Goal: Task Accomplishment & Management: Manage account settings

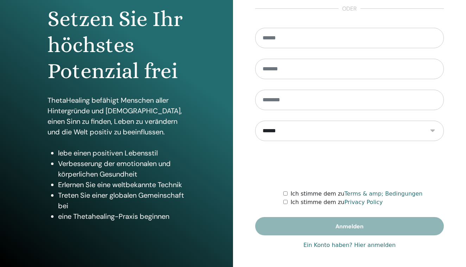
click at [368, 246] on link "Ein Konto haben? Hier anmelden" at bounding box center [349, 245] width 92 height 8
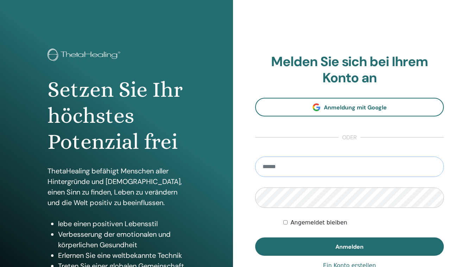
click at [312, 174] on input "email" at bounding box center [349, 167] width 189 height 20
type input "**********"
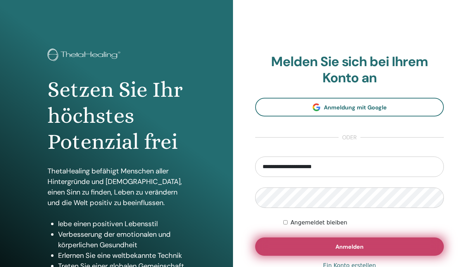
click at [324, 247] on button "Anmelden" at bounding box center [349, 246] width 189 height 18
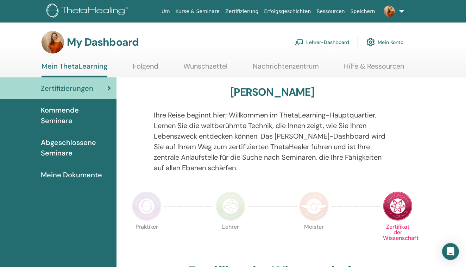
click at [145, 69] on link "Folgend" at bounding box center [146, 69] width 26 height 14
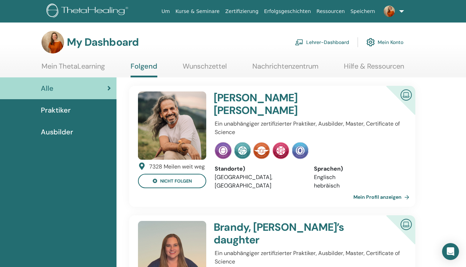
click at [94, 70] on link "Mein ThetaLearning" at bounding box center [73, 69] width 63 height 14
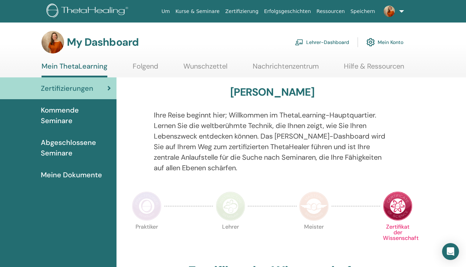
click at [63, 121] on span "Kommende Seminare" at bounding box center [76, 115] width 70 height 21
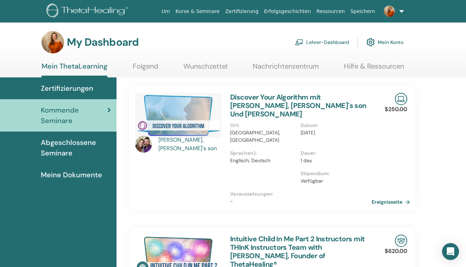
click at [389, 197] on link "Ereignisseite" at bounding box center [391, 202] width 41 height 11
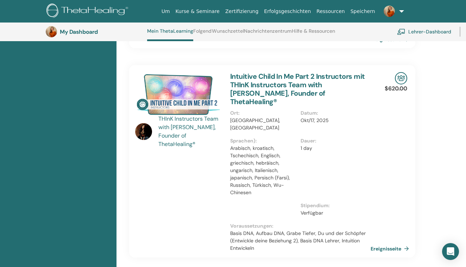
scroll to position [180, 0]
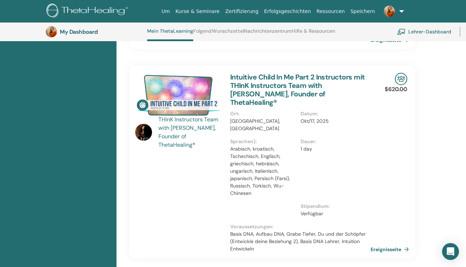
click at [285, 72] on link "Intuitive Child In Me Part 2 Instructors mit THInK Instructors Team with Vianna…" at bounding box center [297, 89] width 135 height 34
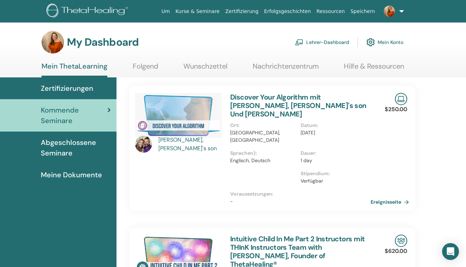
scroll to position [163, 0]
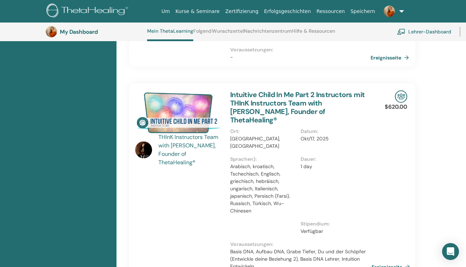
click at [392, 262] on link "Ereignisseite" at bounding box center [391, 267] width 41 height 11
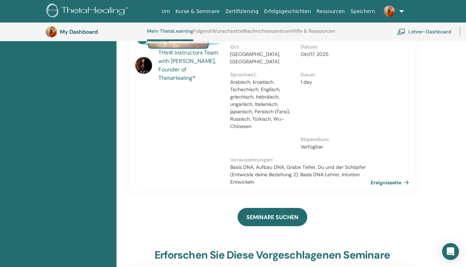
scroll to position [244, 0]
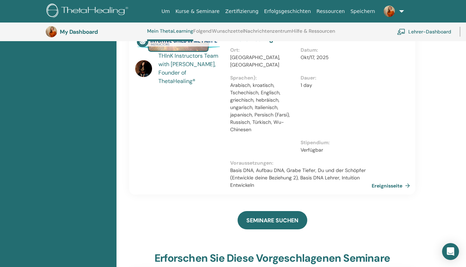
click at [388, 180] on link "Ereignisseite" at bounding box center [391, 185] width 41 height 11
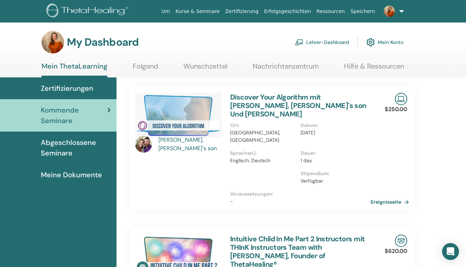
scroll to position [0, 0]
click at [149, 67] on link "Folgend" at bounding box center [146, 69] width 26 height 14
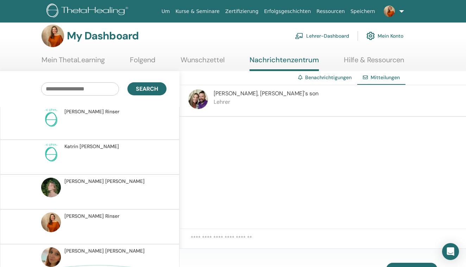
scroll to position [1094, 0]
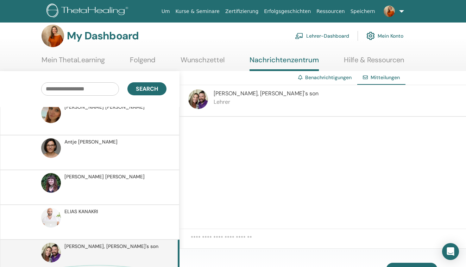
click at [205, 237] on textarea at bounding box center [328, 242] width 275 height 17
paste textarea "**********"
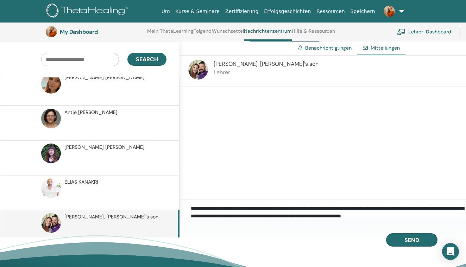
scroll to position [55, 0]
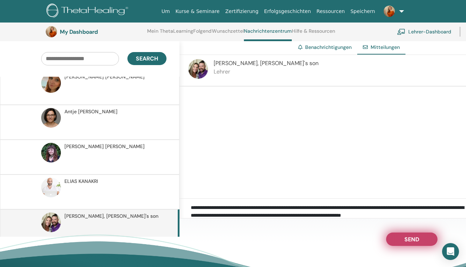
type textarea "**********"
click at [398, 235] on button "Send" at bounding box center [411, 238] width 51 height 13
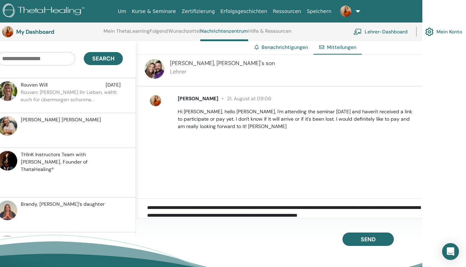
scroll to position [146, 0]
click at [41, 33] on h3 "My Dashboard" at bounding box center [51, 31] width 70 height 7
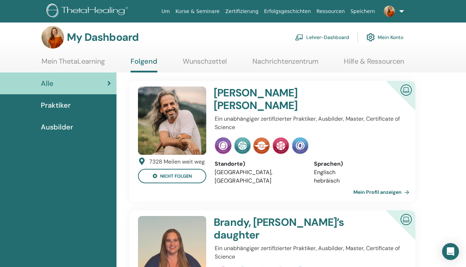
scroll to position [6, 0]
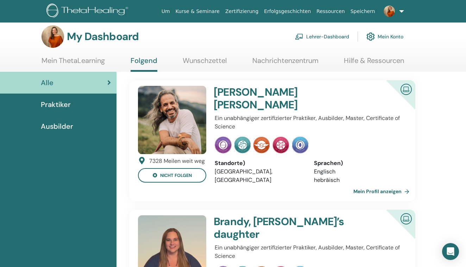
click at [85, 59] on link "Mein ThetaLearning" at bounding box center [73, 63] width 63 height 14
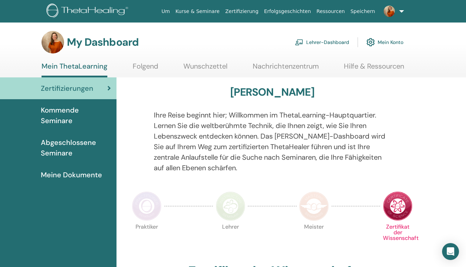
click at [71, 145] on span "Abgeschlossene Seminare" at bounding box center [76, 147] width 70 height 21
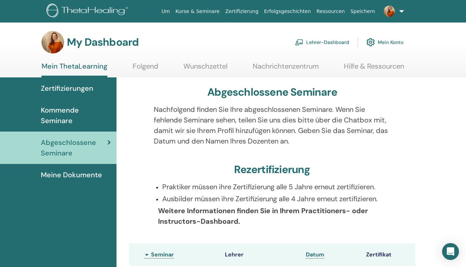
click at [67, 174] on span "Meine Dokumente" at bounding box center [71, 175] width 61 height 11
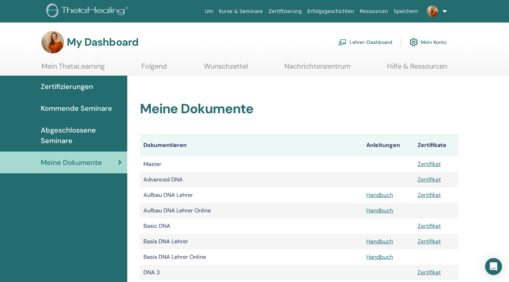
click at [82, 114] on link "Kommende Seminare" at bounding box center [63, 108] width 127 height 22
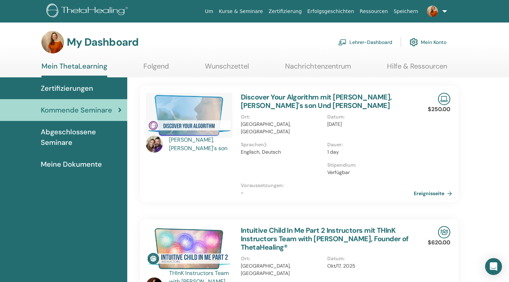
click at [366, 36] on link "Lehrer-Dashboard" at bounding box center [365, 41] width 54 height 15
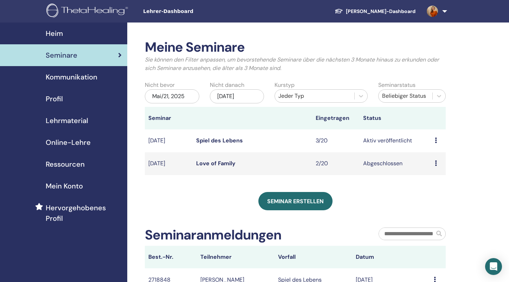
click at [235, 141] on link "Spiel des Lebens" at bounding box center [219, 140] width 47 height 7
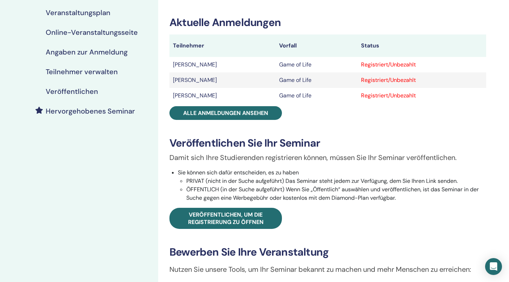
scroll to position [141, 0]
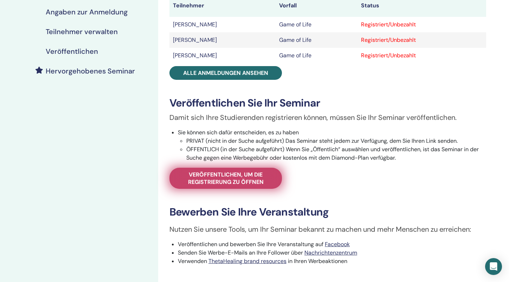
click at [205, 184] on span "Veröffentlichen, um die Registrierung zu öffnen" at bounding box center [225, 178] width 95 height 15
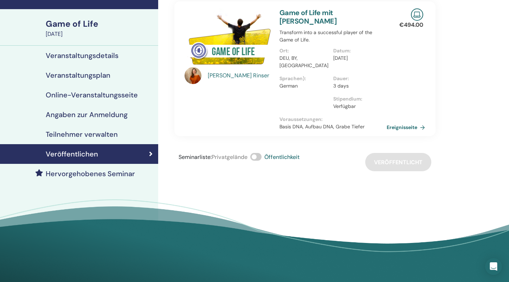
scroll to position [34, 0]
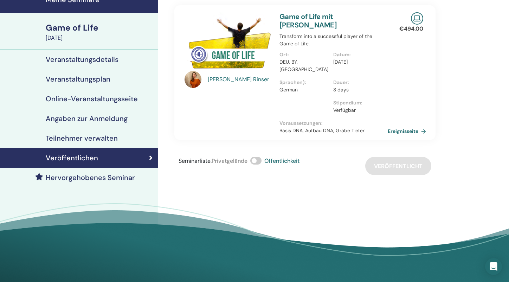
click at [401, 126] on link "Ereignisseite" at bounding box center [408, 131] width 41 height 11
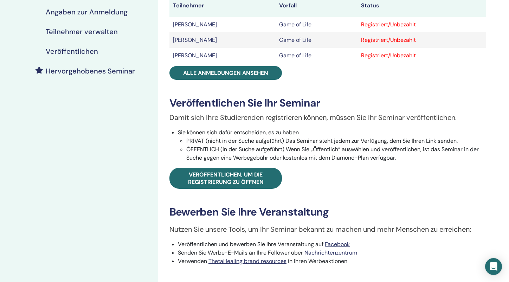
scroll to position [137, 0]
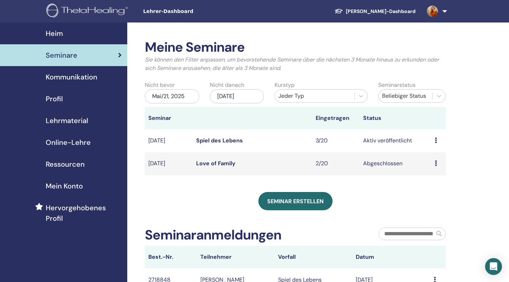
click at [71, 164] on span "Ressourcen" at bounding box center [65, 164] width 39 height 11
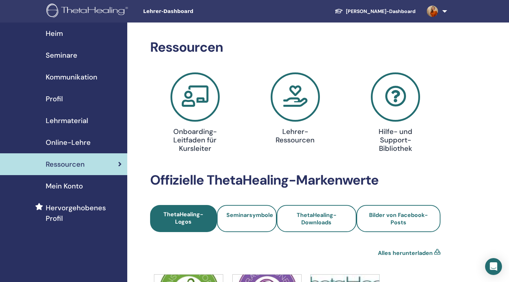
click at [53, 96] on span "Profil" at bounding box center [54, 99] width 17 height 11
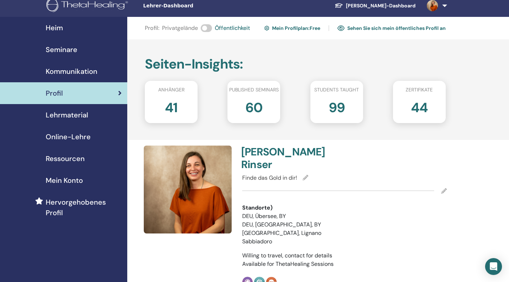
scroll to position [2, 0]
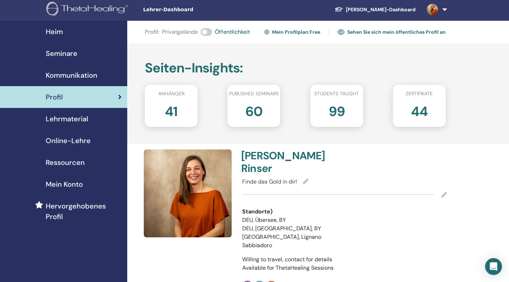
click at [76, 183] on span "Mein Konto" at bounding box center [64, 184] width 37 height 11
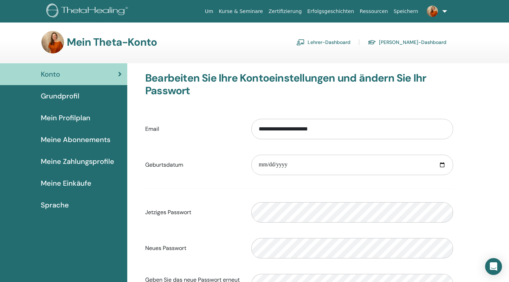
click at [70, 117] on span "Mein Profilplan" at bounding box center [66, 118] width 50 height 11
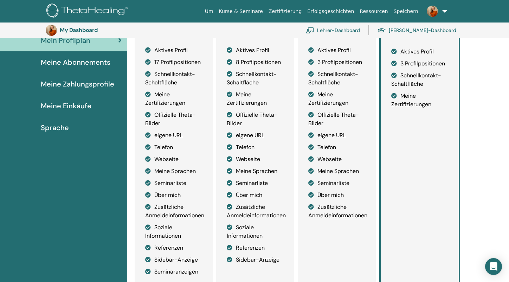
scroll to position [97, 0]
